Goal: Download file/media

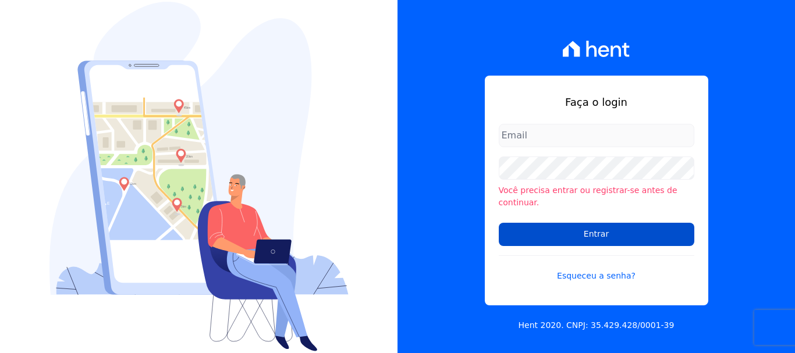
type input "[EMAIL_ADDRESS][DOMAIN_NAME]"
click at [610, 234] on input "Entrar" at bounding box center [596, 234] width 195 height 23
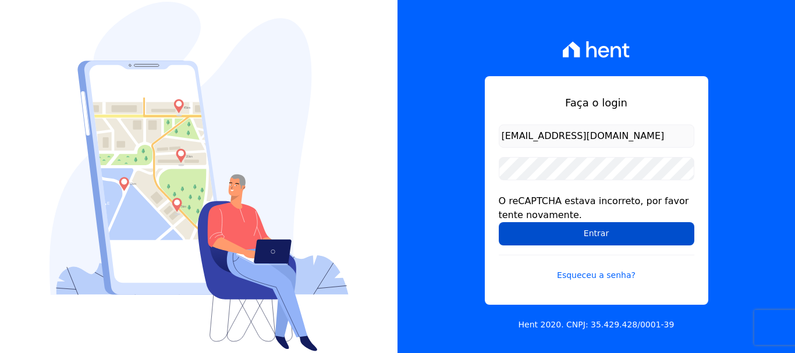
click at [618, 243] on input "Entrar" at bounding box center [596, 233] width 195 height 23
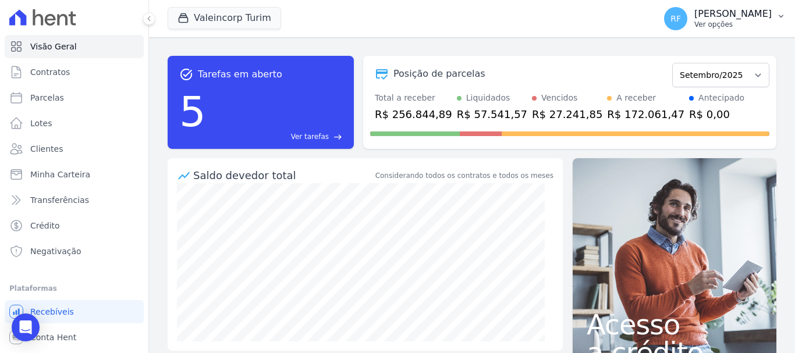
click at [721, 13] on p "[PERSON_NAME]" at bounding box center [732, 14] width 77 height 12
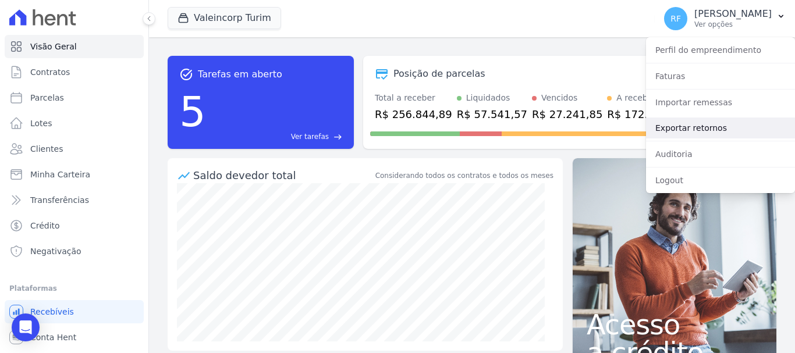
click at [748, 121] on link "Exportar retornos" at bounding box center [720, 128] width 149 height 21
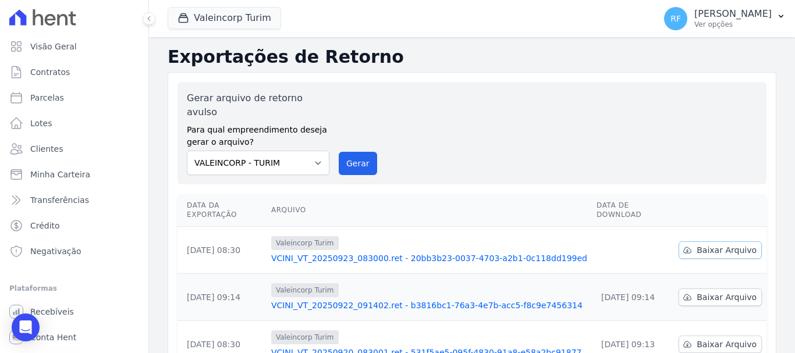
click at [730, 244] on span "Baixar Arquivo" at bounding box center [726, 250] width 60 height 12
click at [358, 152] on button "Gerar" at bounding box center [358, 163] width 38 height 23
